Goal: Information Seeking & Learning: Compare options

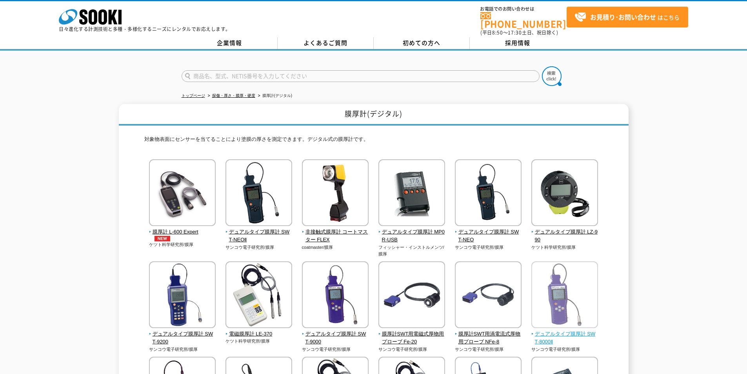
click at [577, 296] on img at bounding box center [564, 295] width 67 height 69
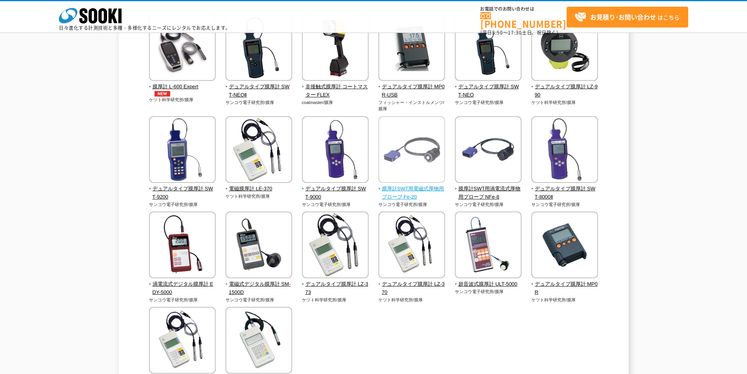
scroll to position [118, 0]
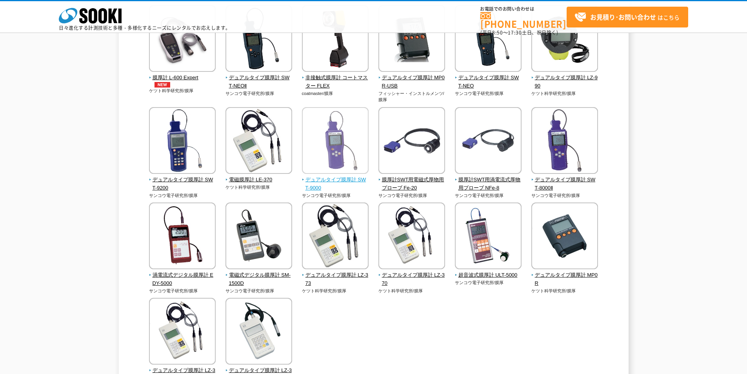
click at [339, 182] on span "デュアルタイプ膜厚計 SWT-9000" at bounding box center [335, 184] width 67 height 16
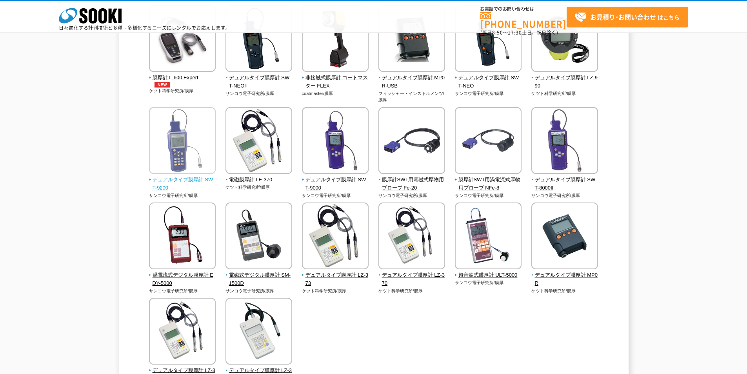
click at [187, 184] on span "デュアルタイプ膜厚計 SWT-9200" at bounding box center [182, 184] width 67 height 16
click at [194, 170] on img at bounding box center [182, 141] width 67 height 69
click at [202, 155] on img at bounding box center [182, 141] width 67 height 69
click at [198, 176] on img at bounding box center [182, 141] width 67 height 69
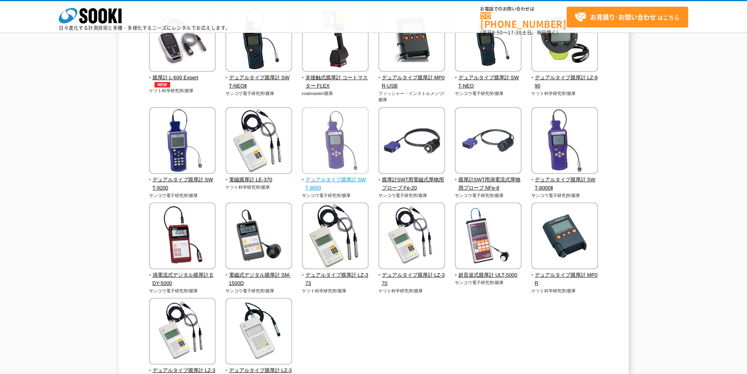
click at [331, 136] on img at bounding box center [335, 141] width 67 height 69
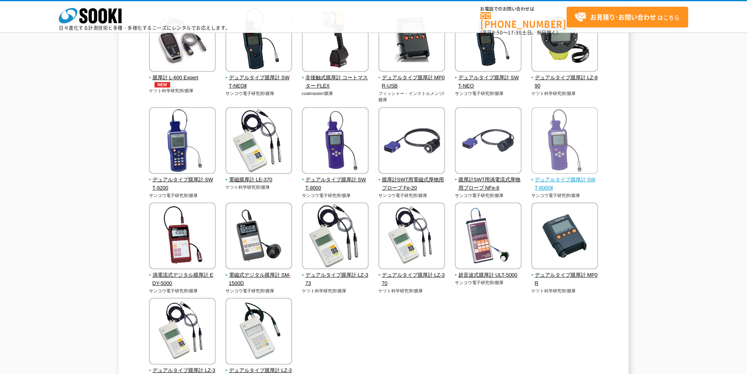
click at [562, 167] on img at bounding box center [564, 141] width 67 height 69
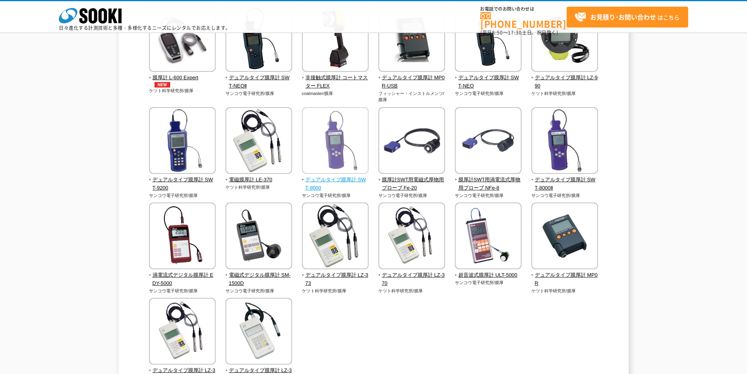
click at [363, 159] on img at bounding box center [335, 141] width 67 height 69
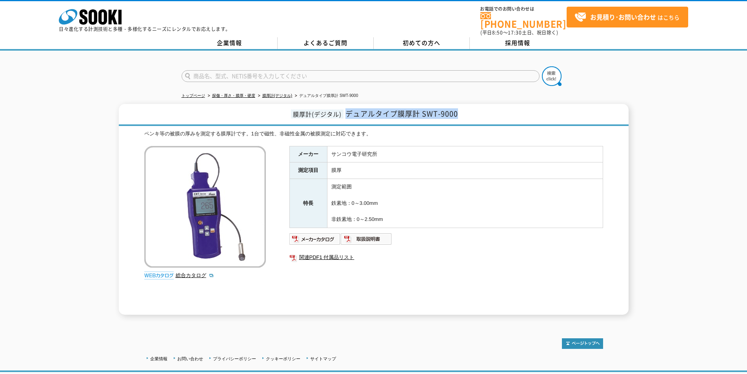
drag, startPoint x: 462, startPoint y: 107, endPoint x: 347, endPoint y: 111, distance: 115.4
click at [347, 111] on h1 "膜厚計(デジタル) デュアルタイプ膜厚計 SWT-9000" at bounding box center [374, 115] width 510 height 22
copy span "デュアルタイプ膜厚計 SWT-9000"
drag, startPoint x: 391, startPoint y: 149, endPoint x: 341, endPoint y: 147, distance: 49.8
click at [341, 147] on td "サンコウ電子研究所" at bounding box center [465, 154] width 276 height 16
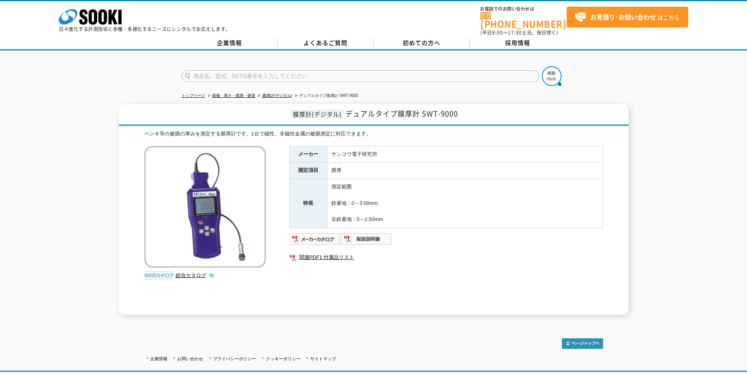
click at [386, 166] on td "膜厚" at bounding box center [465, 170] width 276 height 16
drag, startPoint x: 458, startPoint y: 109, endPoint x: 347, endPoint y: 110, distance: 111.0
click at [347, 110] on span "デュアルタイプ膜厚計 SWT-9000" at bounding box center [401, 113] width 113 height 11
copy span "デュアルタイプ膜厚計 SWT-9000"
